Goal: Check status

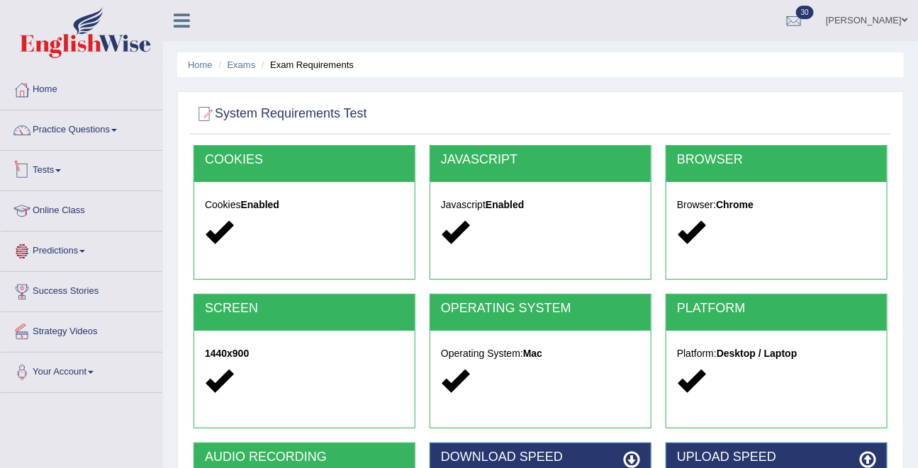
click at [55, 174] on link "Tests" at bounding box center [82, 168] width 162 height 35
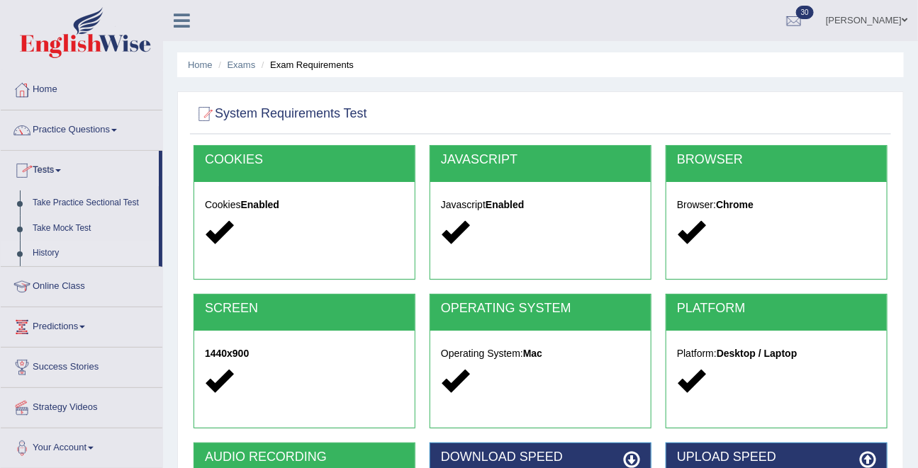
click at [52, 253] on link "History" at bounding box center [92, 254] width 133 height 26
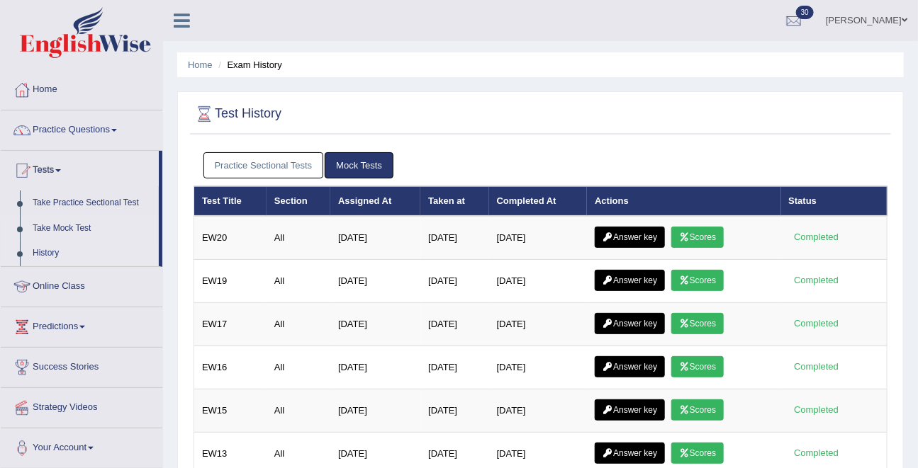
click at [79, 222] on link "Take Mock Test" at bounding box center [92, 229] width 133 height 26
